Goal: Task Accomplishment & Management: Complete application form

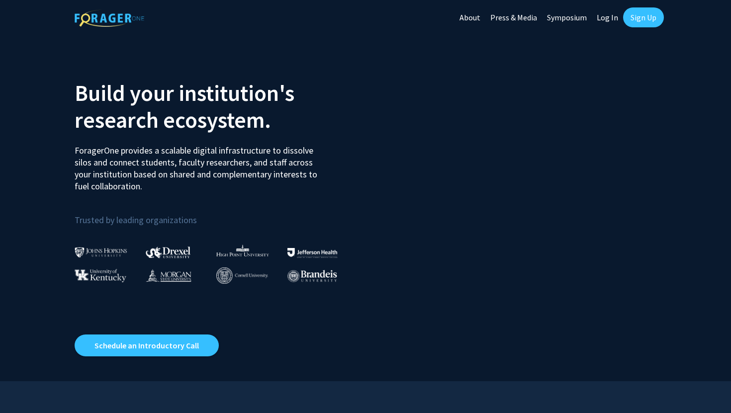
click at [632, 15] on link "Sign Up" at bounding box center [643, 17] width 41 height 20
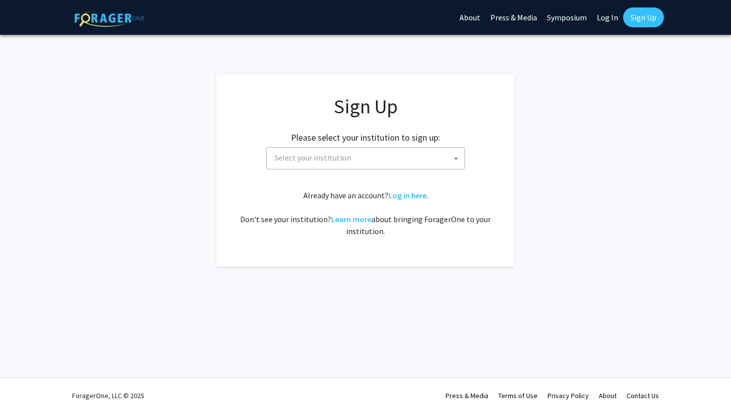
click at [432, 175] on div "Sign Up Please select your institution to sign up: [GEOGRAPHIC_DATA] [GEOGRAPHI…" at bounding box center [365, 165] width 258 height 143
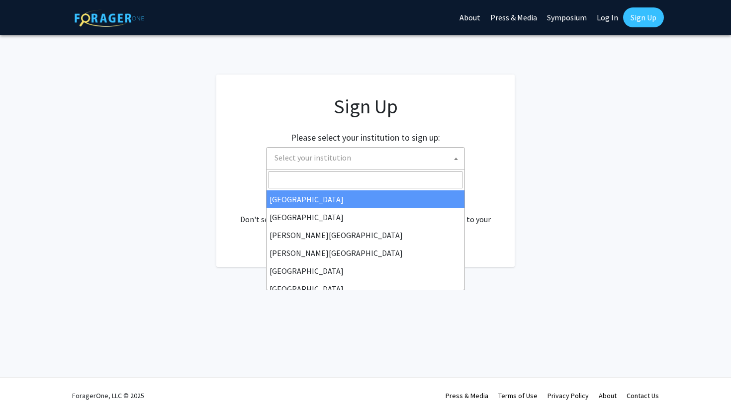
click at [423, 166] on span "Select your institution" at bounding box center [367, 158] width 194 height 20
select select "34"
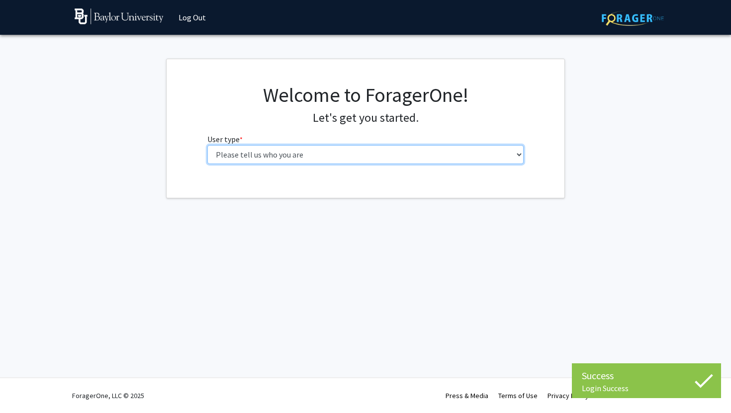
click at [364, 157] on select "Please tell us who you are Undergraduate Student Master's Student Doctoral Cand…" at bounding box center [365, 154] width 317 height 19
select select "1: undergrad"
click at [207, 145] on select "Please tell us who you are Undergraduate Student Master's Student Doctoral Cand…" at bounding box center [365, 154] width 317 height 19
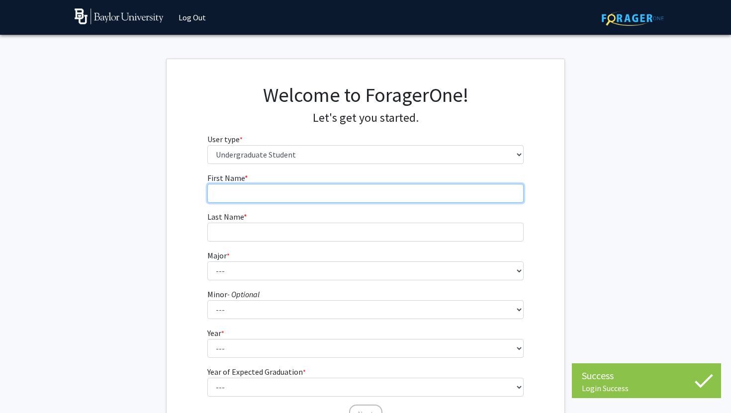
click at [347, 191] on input "First Name * required" at bounding box center [365, 193] width 317 height 19
type input "Cathy"
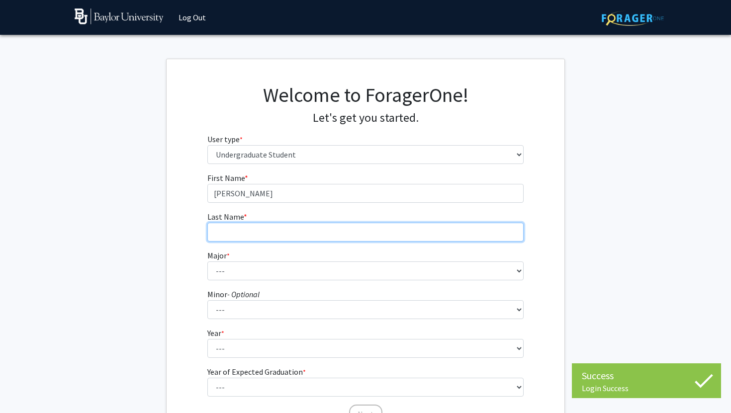
type input "Obawole"
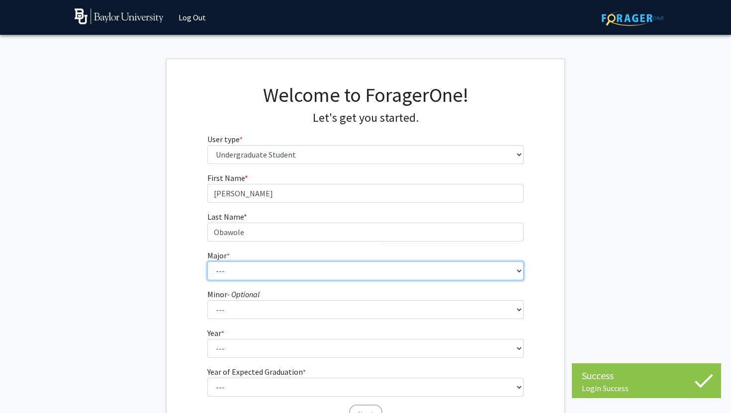
click at [273, 268] on select "--- Accounting American Studies Anthropology Apparel Design & Product Developme…" at bounding box center [365, 270] width 317 height 19
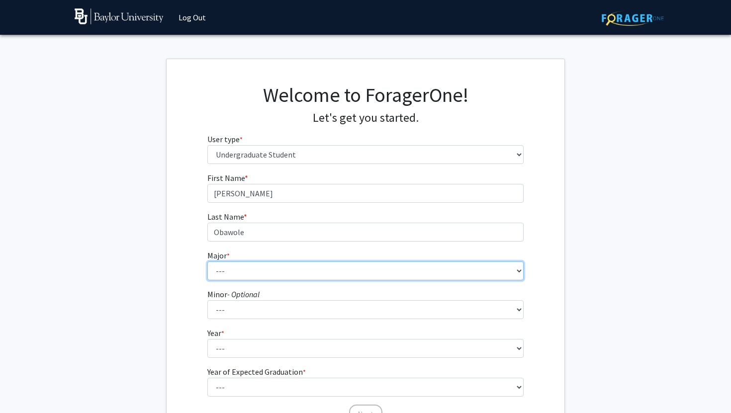
select select "16: 2681"
click at [207, 261] on select "--- Accounting American Studies Anthropology Apparel Design & Product Developme…" at bounding box center [365, 270] width 317 height 19
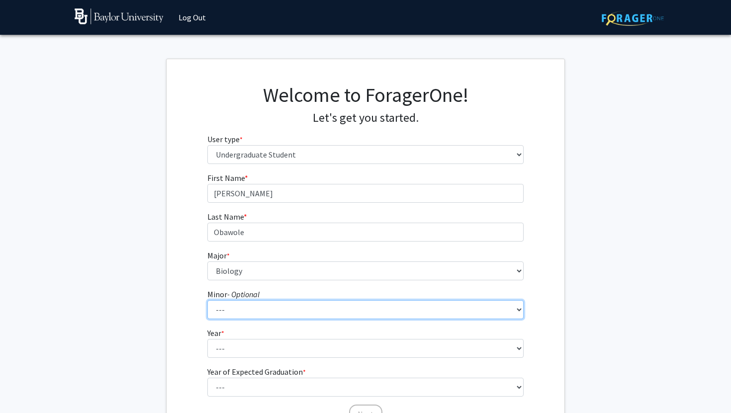
click at [259, 304] on select "--- Advertising American Sign Language American Studies Anthropology Apparel Me…" at bounding box center [365, 309] width 317 height 19
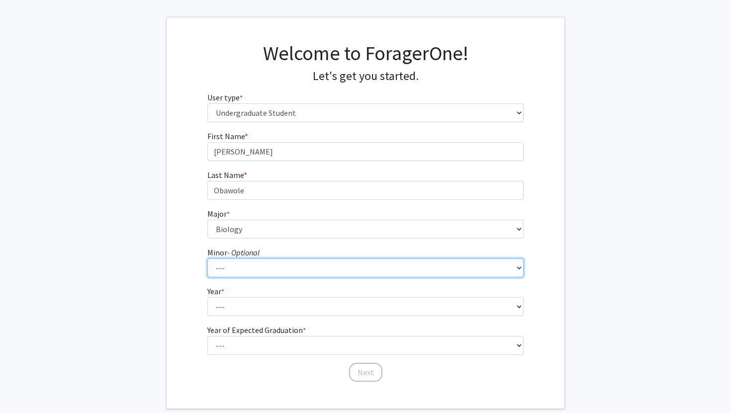
scroll to position [70, 0]
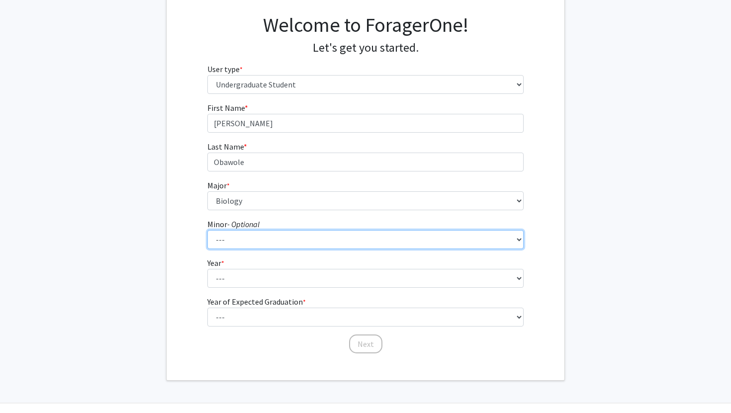
click at [258, 238] on select "--- Advertising American Sign Language American Studies Anthropology Apparel Me…" at bounding box center [365, 239] width 317 height 19
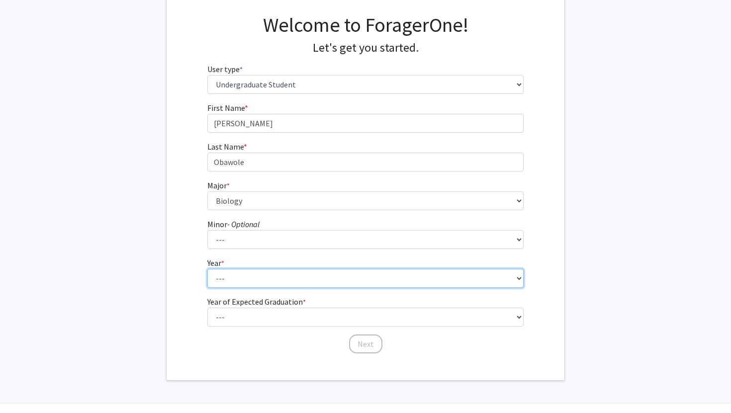
click at [232, 283] on select "--- First-year Sophomore Junior Senior Postbaccalaureate Certificate" at bounding box center [365, 278] width 317 height 19
select select "1: first-year"
click at [207, 269] on select "--- First-year Sophomore Junior Senior Postbaccalaureate Certificate" at bounding box center [365, 278] width 317 height 19
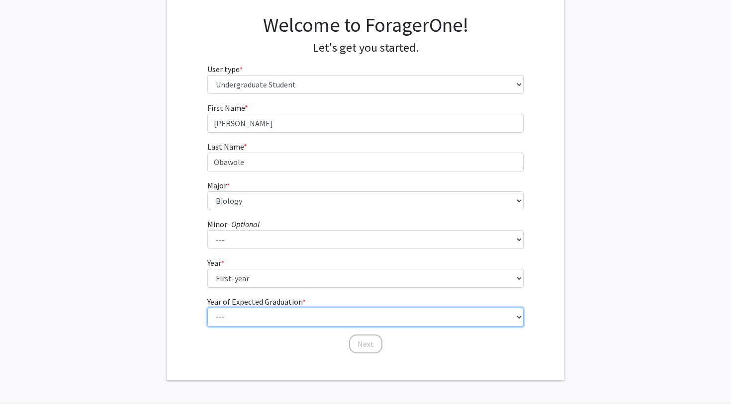
click at [236, 318] on select "--- 2025 2026 2027 2028 2029 2030 2031 2032 2033 2034" at bounding box center [365, 317] width 317 height 19
select select "5: 2029"
click at [207, 308] on select "--- 2025 2026 2027 2028 2029 2030 2031 2032 2033 2034" at bounding box center [365, 317] width 317 height 19
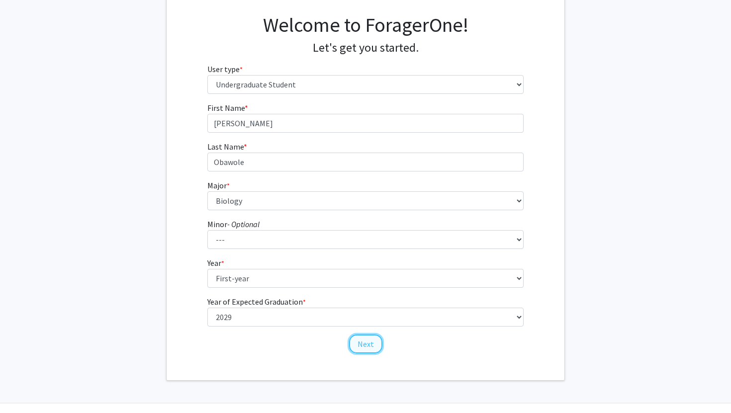
click at [364, 345] on button "Next" at bounding box center [365, 343] width 33 height 19
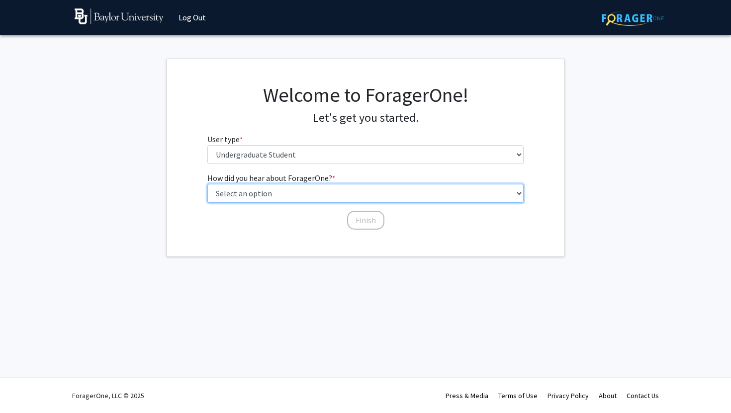
click at [339, 189] on select "Select an option Peer/student recommendation Faculty/staff recommendation Unive…" at bounding box center [365, 193] width 317 height 19
click at [207, 184] on select "Select an option Peer/student recommendation Faculty/staff recommendation Unive…" at bounding box center [365, 193] width 317 height 19
click at [346, 193] on select "Select an option Peer/student recommendation Faculty/staff recommendation Unive…" at bounding box center [365, 193] width 317 height 19
click at [207, 184] on select "Select an option Peer/student recommendation Faculty/staff recommendation Unive…" at bounding box center [365, 193] width 317 height 19
click at [341, 194] on select "Select an option Peer/student recommendation Faculty/staff recommendation Unive…" at bounding box center [365, 193] width 317 height 19
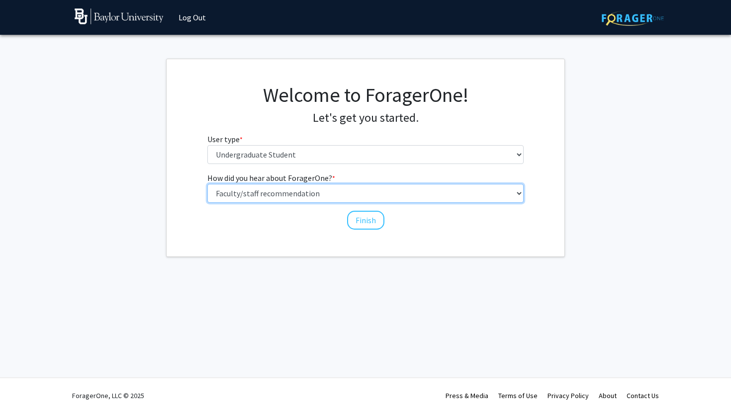
click at [207, 184] on select "Select an option Peer/student recommendation Faculty/staff recommendation Unive…" at bounding box center [365, 193] width 317 height 19
click at [333, 190] on select "Select an option Peer/student recommendation Faculty/staff recommendation Unive…" at bounding box center [365, 193] width 317 height 19
select select "1: peer_recommendation"
click at [207, 184] on select "Select an option Peer/student recommendation Faculty/staff recommendation Unive…" at bounding box center [365, 193] width 317 height 19
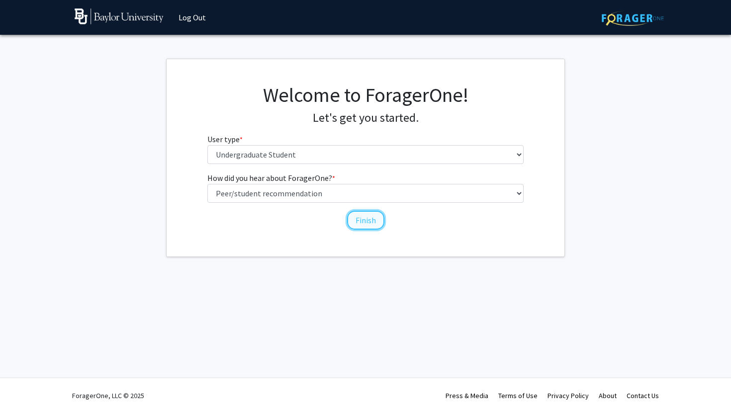
click at [354, 219] on button "Finish" at bounding box center [365, 220] width 37 height 19
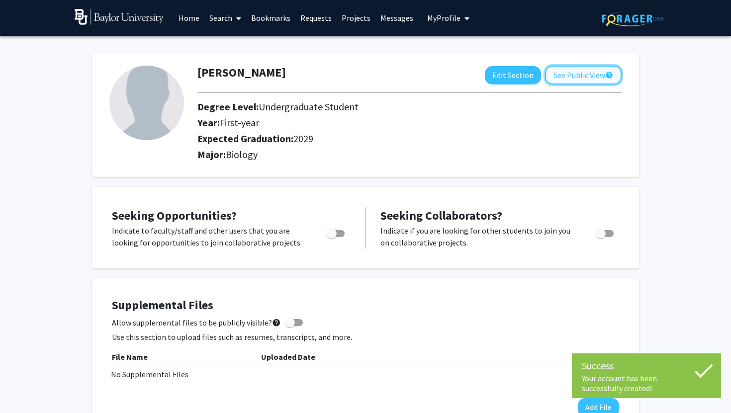
click at [587, 70] on button "See Public View help" at bounding box center [583, 75] width 77 height 19
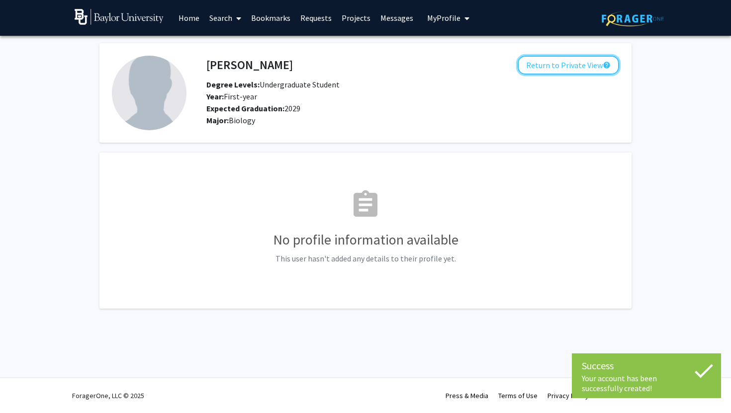
click at [587, 69] on button "Return to Private View help" at bounding box center [567, 65] width 101 height 19
